Goal: Transaction & Acquisition: Purchase product/service

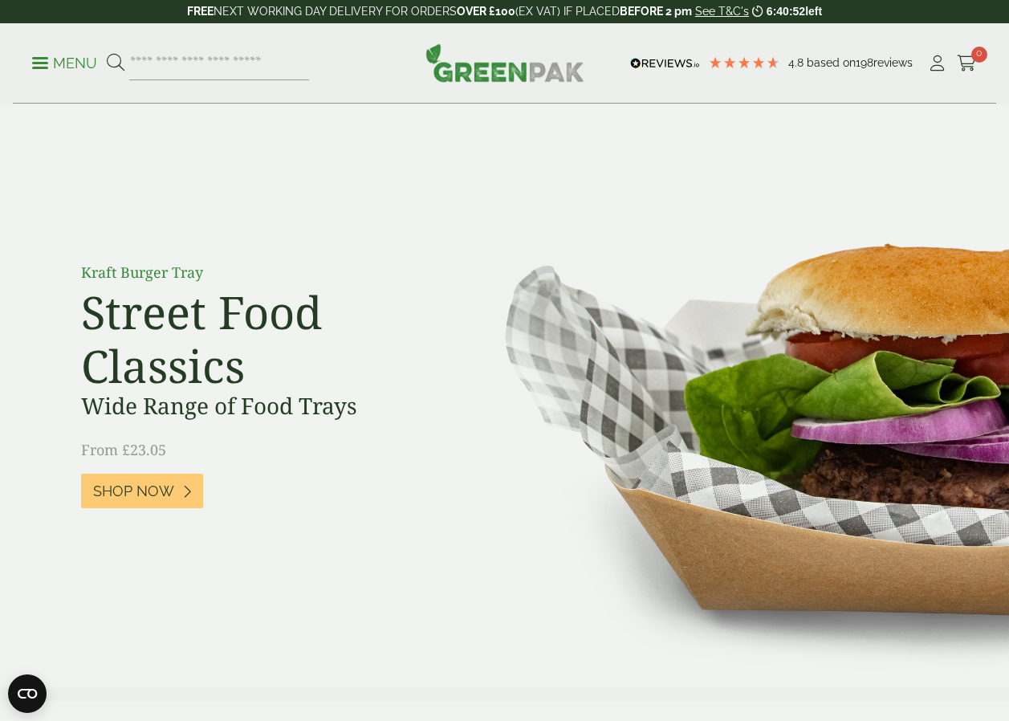
click at [480, 512] on div "Kraft Burger Tray Street Food Classics Wide Range of Food Trays From £23.05 Sho…" at bounding box center [504, 396] width 883 height 378
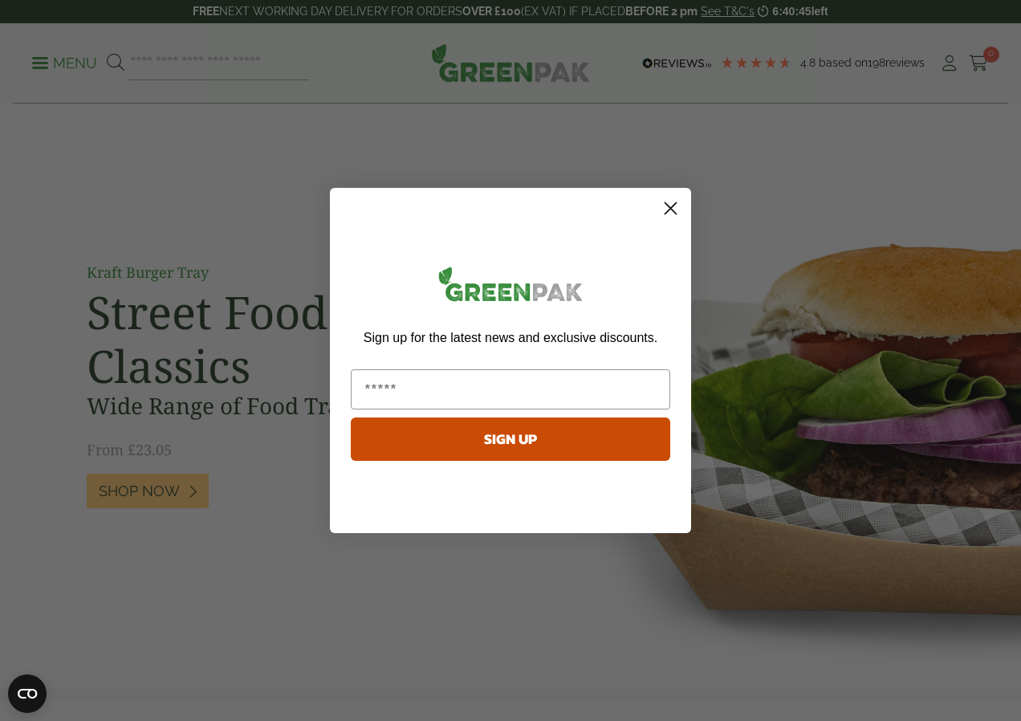
click at [682, 205] on circle "Close dialog" at bounding box center [671, 208] width 26 height 26
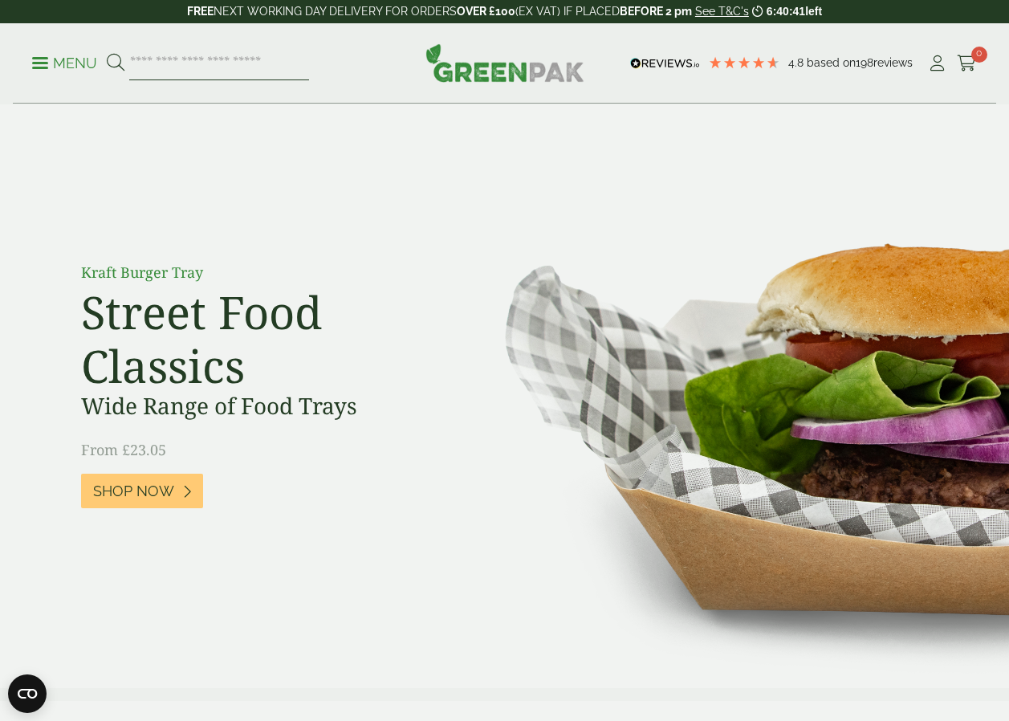
click at [166, 67] on input "search" at bounding box center [219, 64] width 180 height 34
click at [201, 69] on input "search" at bounding box center [219, 64] width 180 height 34
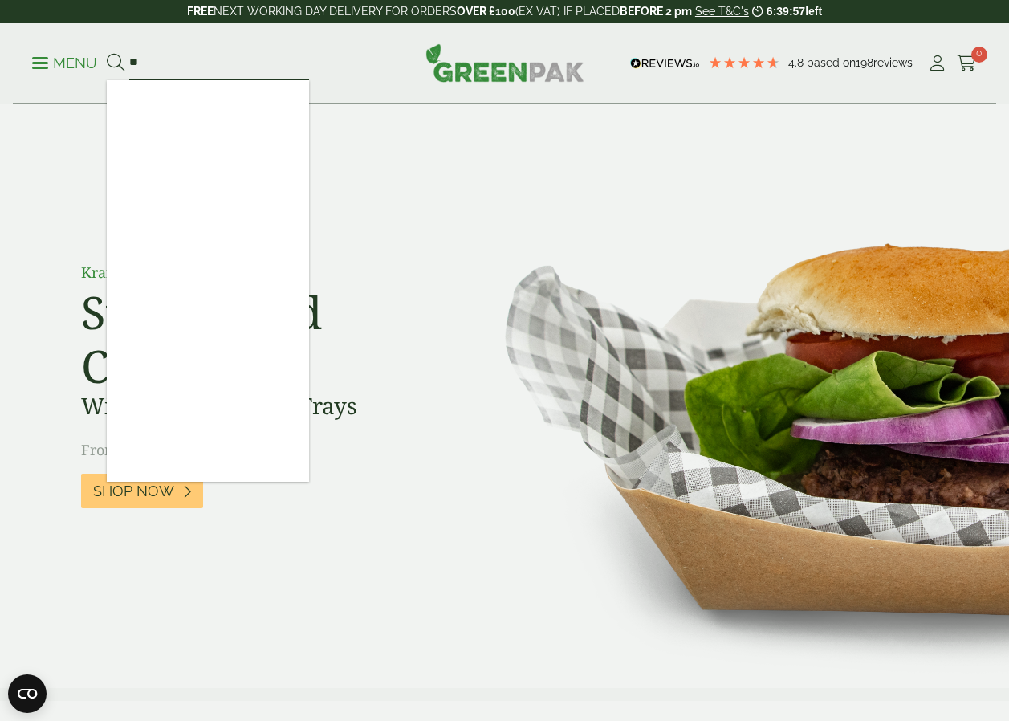
type input "*"
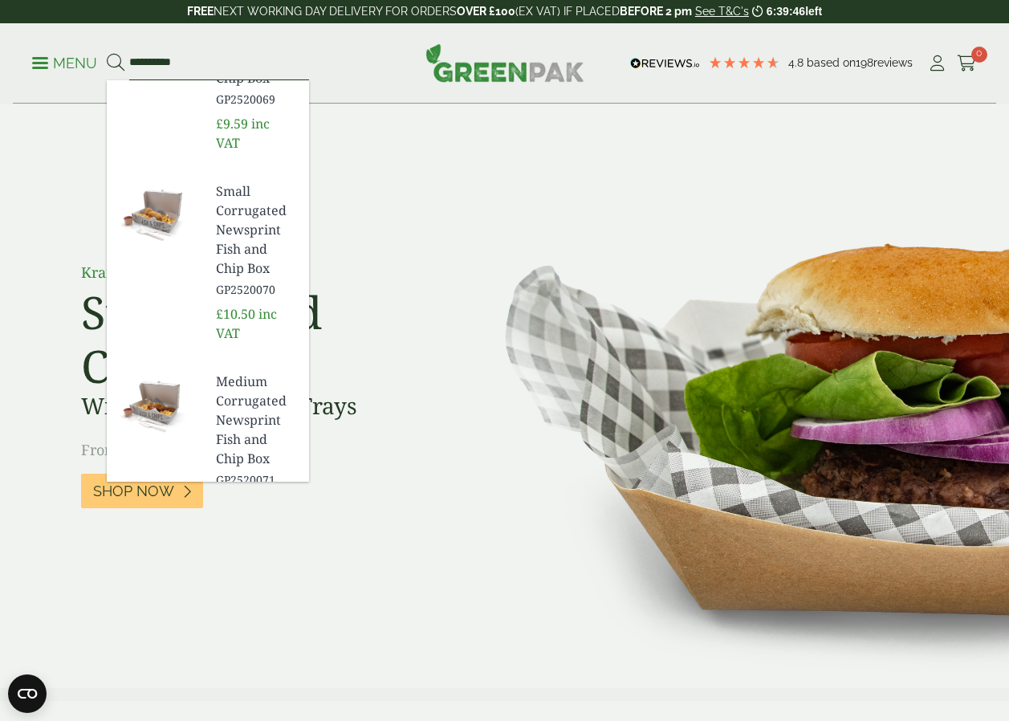
scroll to position [321, 0]
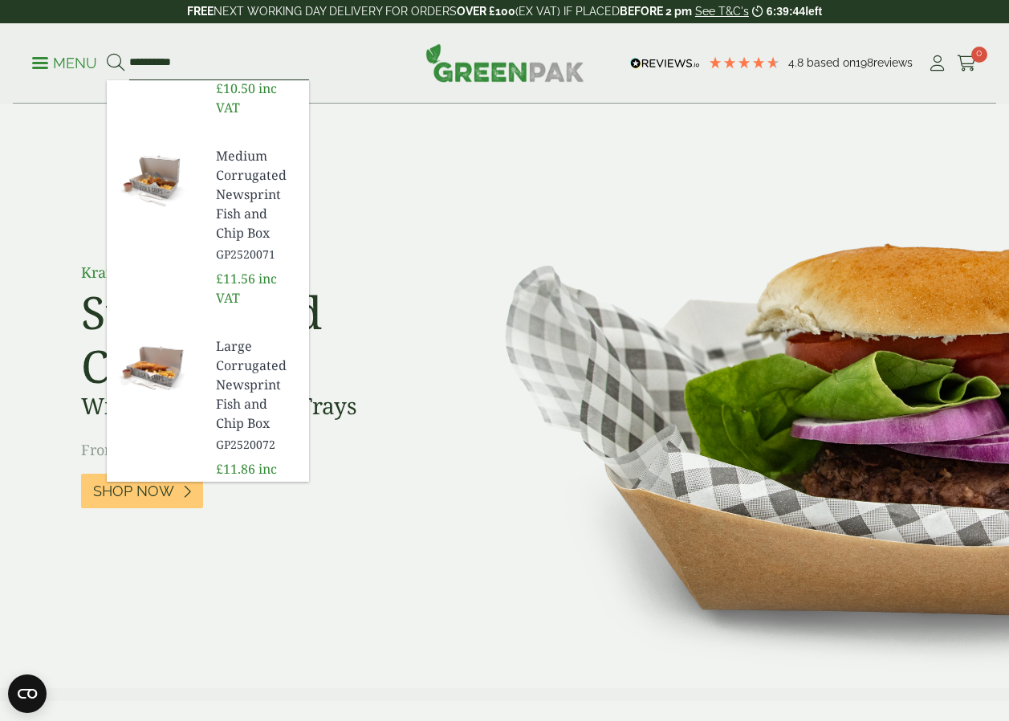
type input "**********"
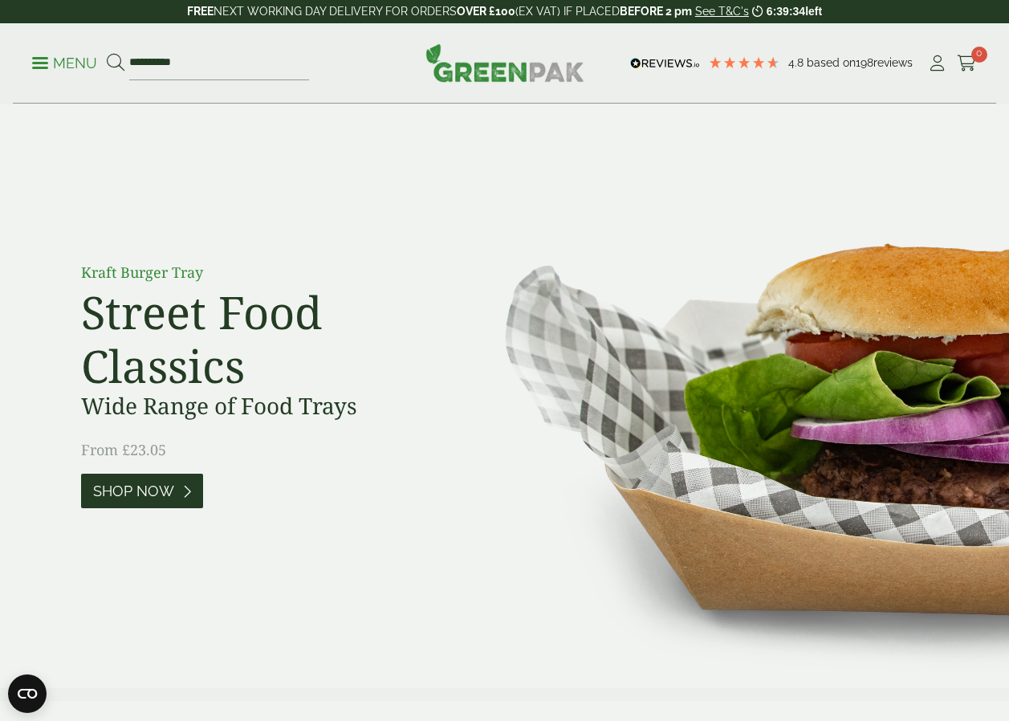
click at [98, 478] on link "Shop Now" at bounding box center [142, 491] width 122 height 35
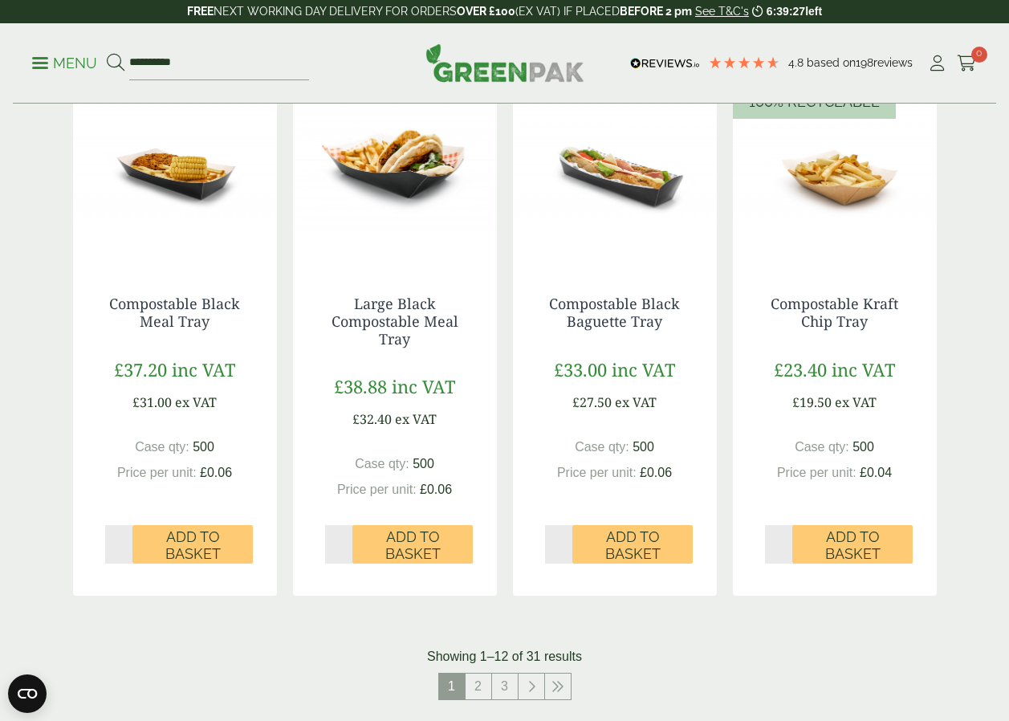
scroll to position [1766, 0]
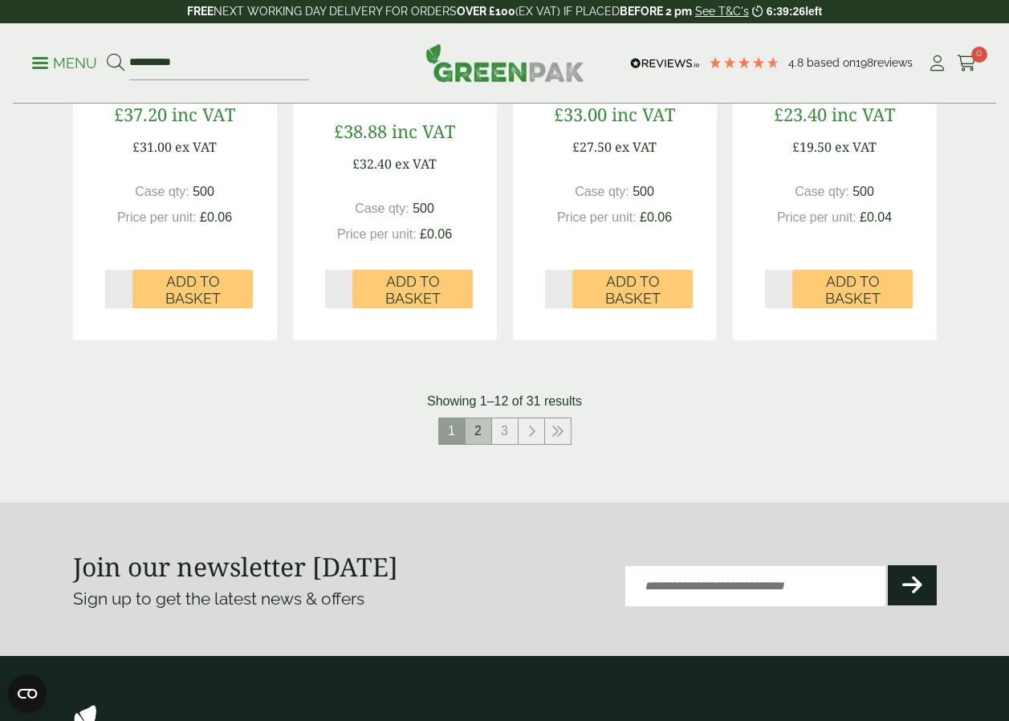
click at [473, 424] on link "2" at bounding box center [479, 431] width 26 height 26
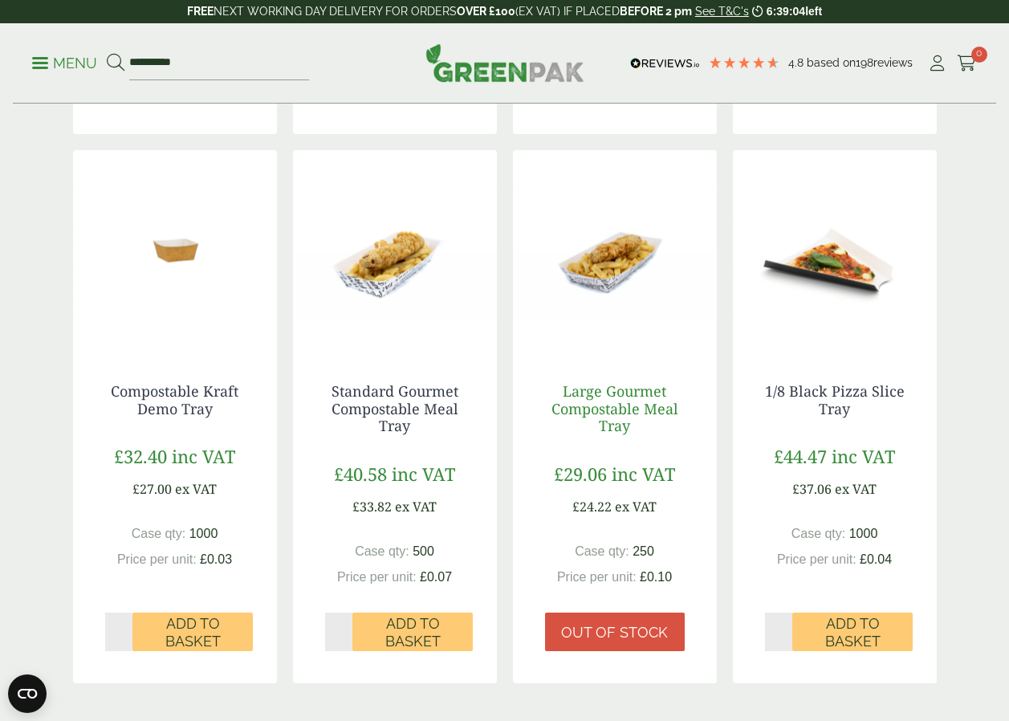
scroll to position [1445, 0]
